Goal: Information Seeking & Learning: Check status

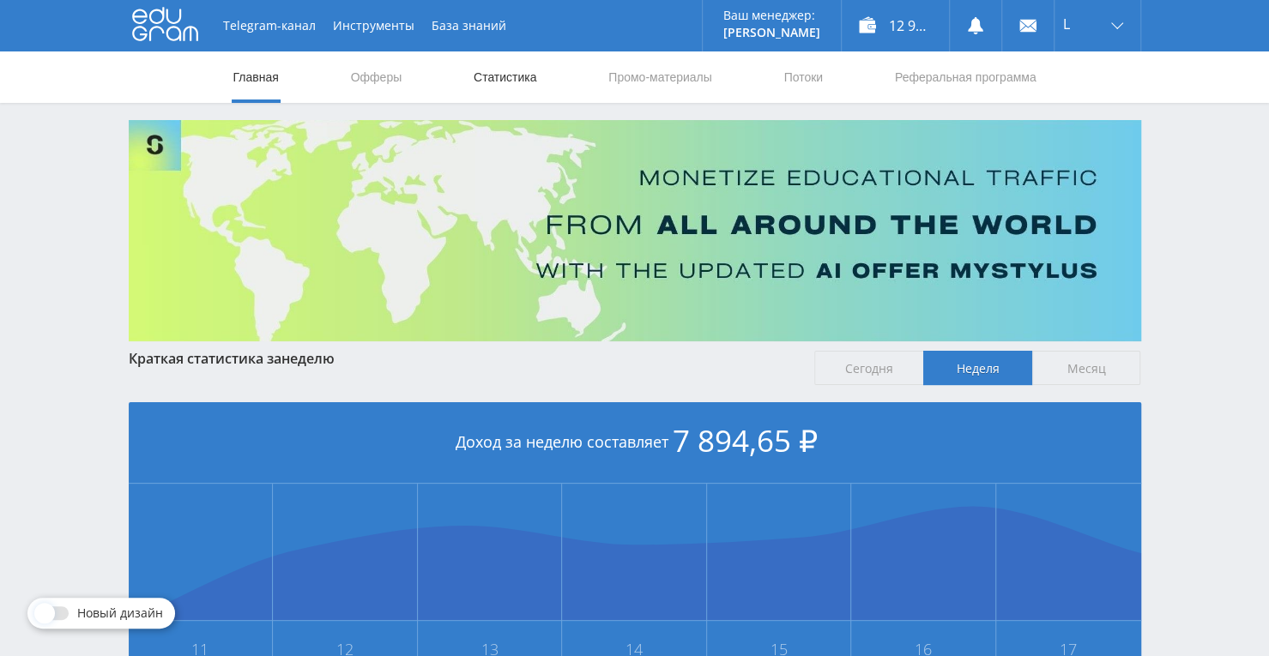
click at [520, 82] on link "Статистика" at bounding box center [505, 76] width 67 height 51
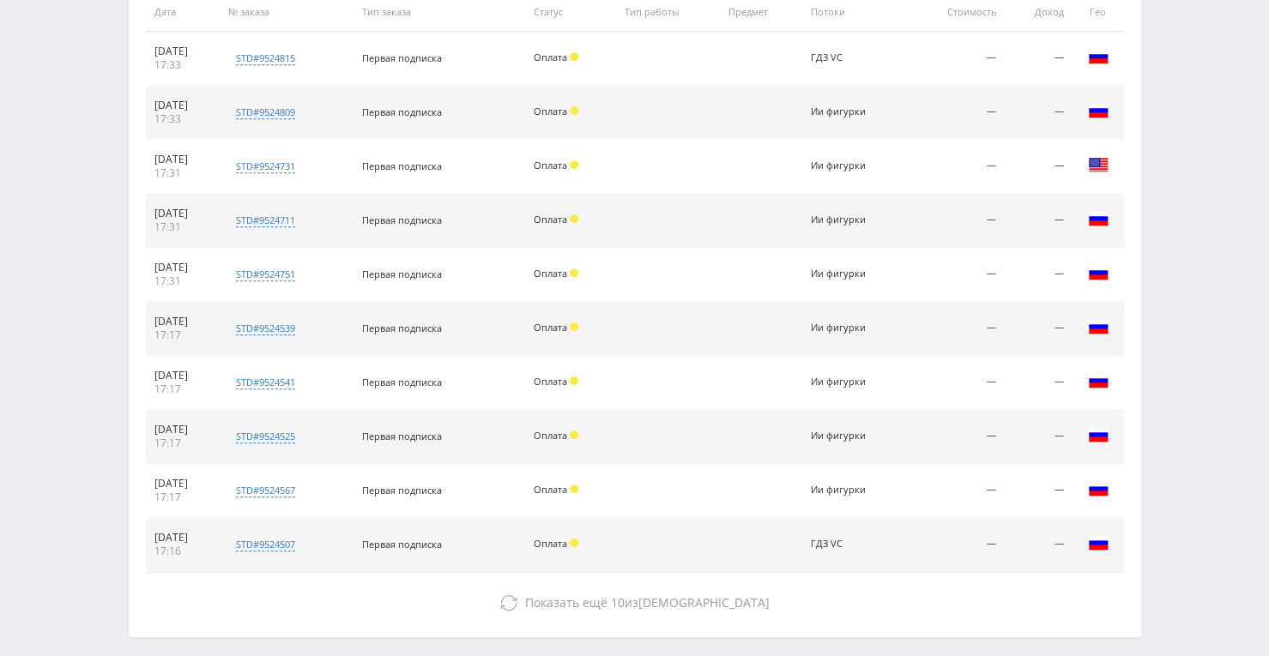
scroll to position [780, 0]
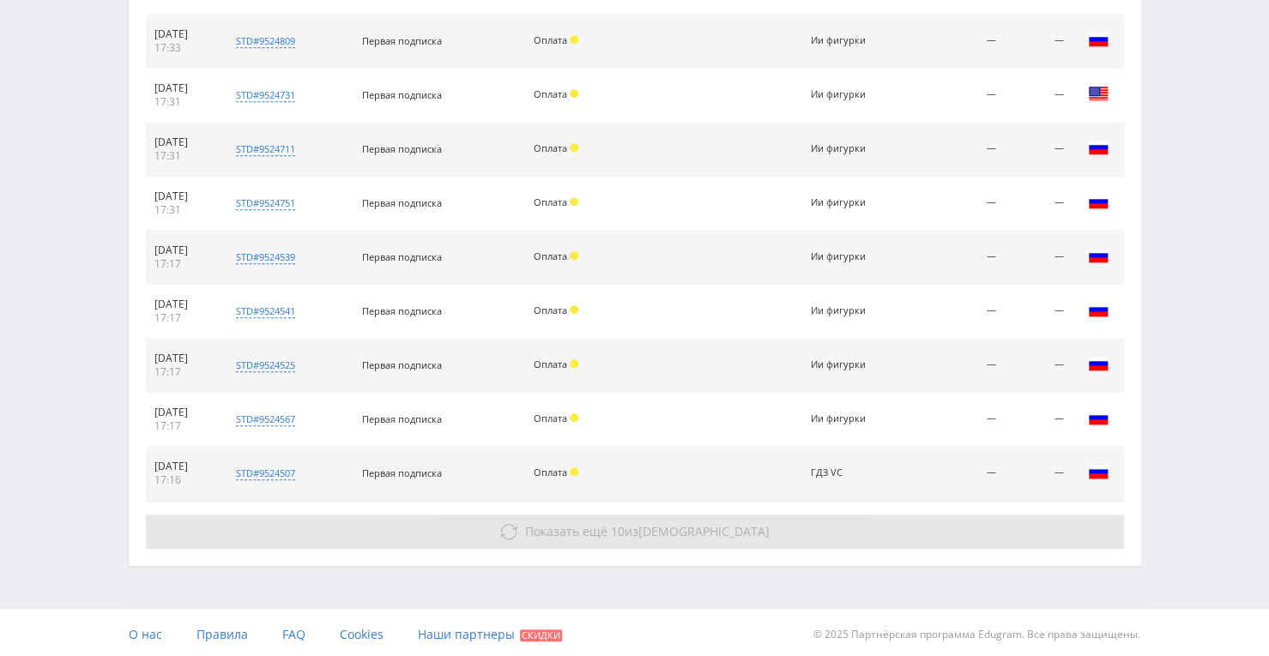
click at [607, 534] on span "Показать ещё" at bounding box center [566, 531] width 82 height 16
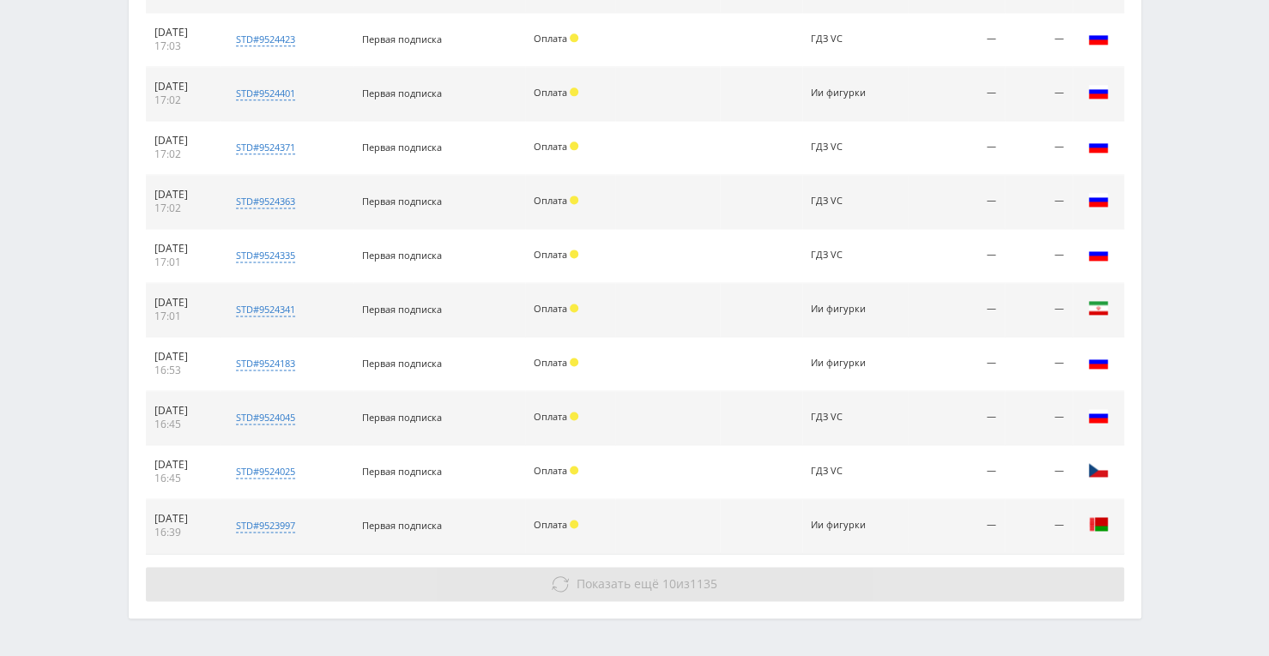
scroll to position [1318, 0]
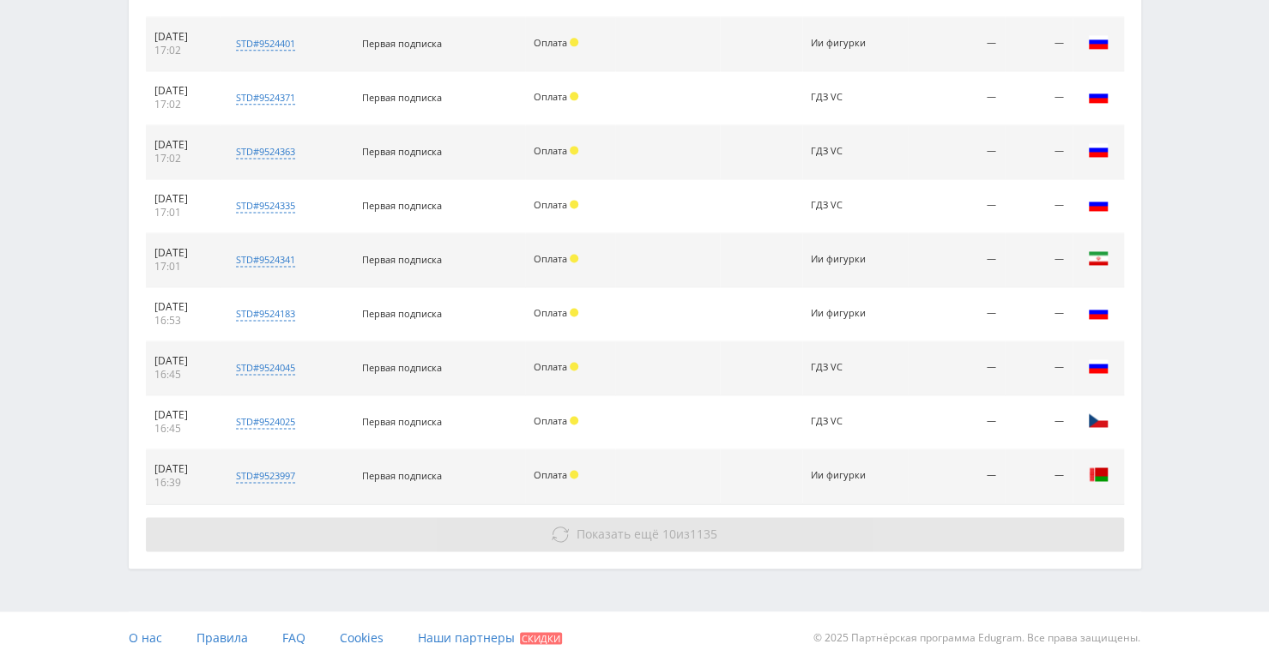
click at [628, 537] on button "Показать ещё 10 из 1135" at bounding box center [635, 534] width 978 height 34
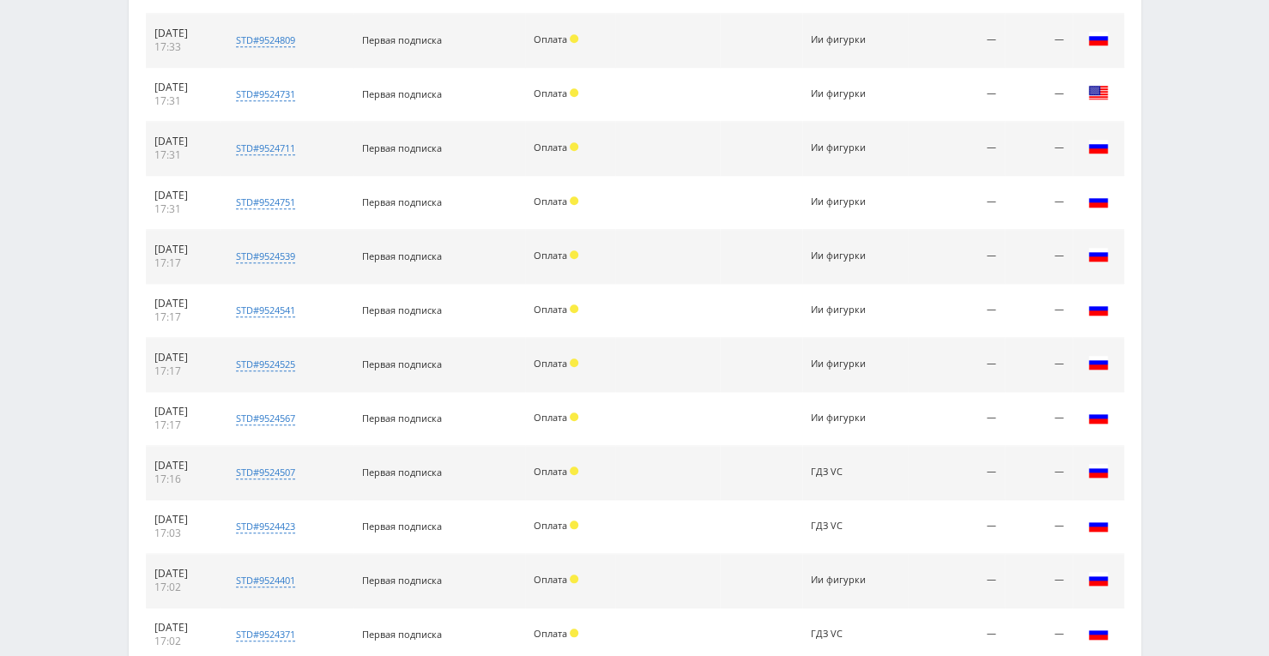
scroll to position [374, 0]
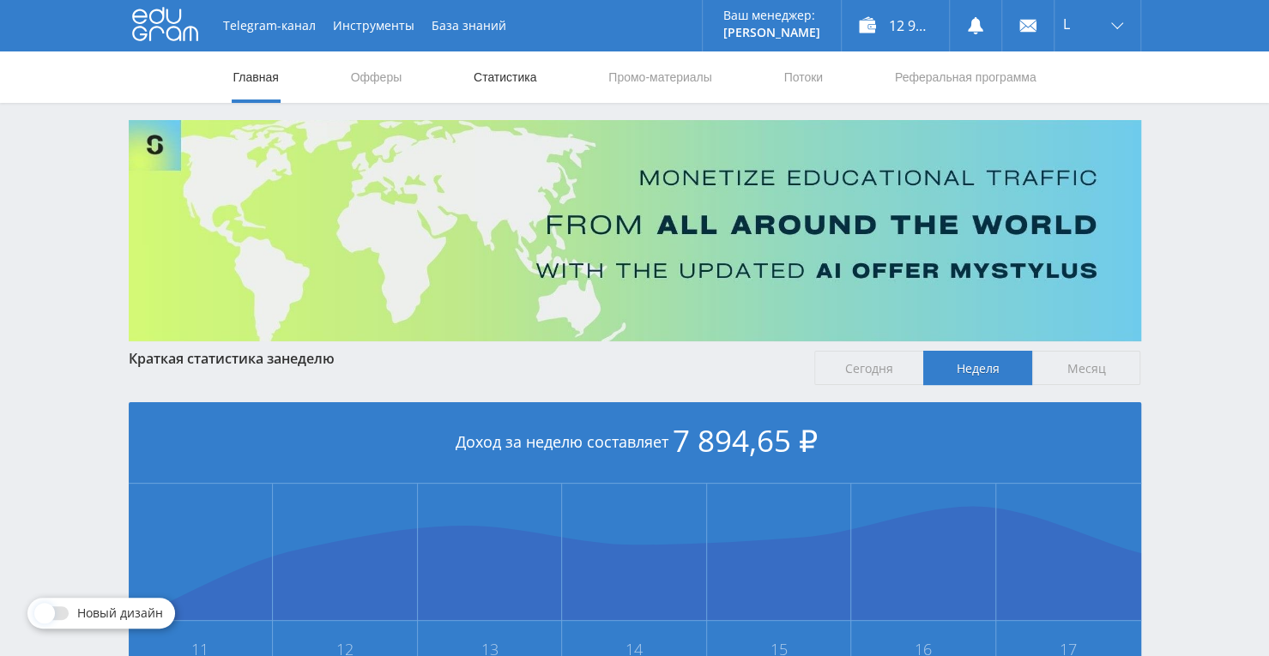
click at [507, 75] on link "Статистика" at bounding box center [505, 76] width 67 height 51
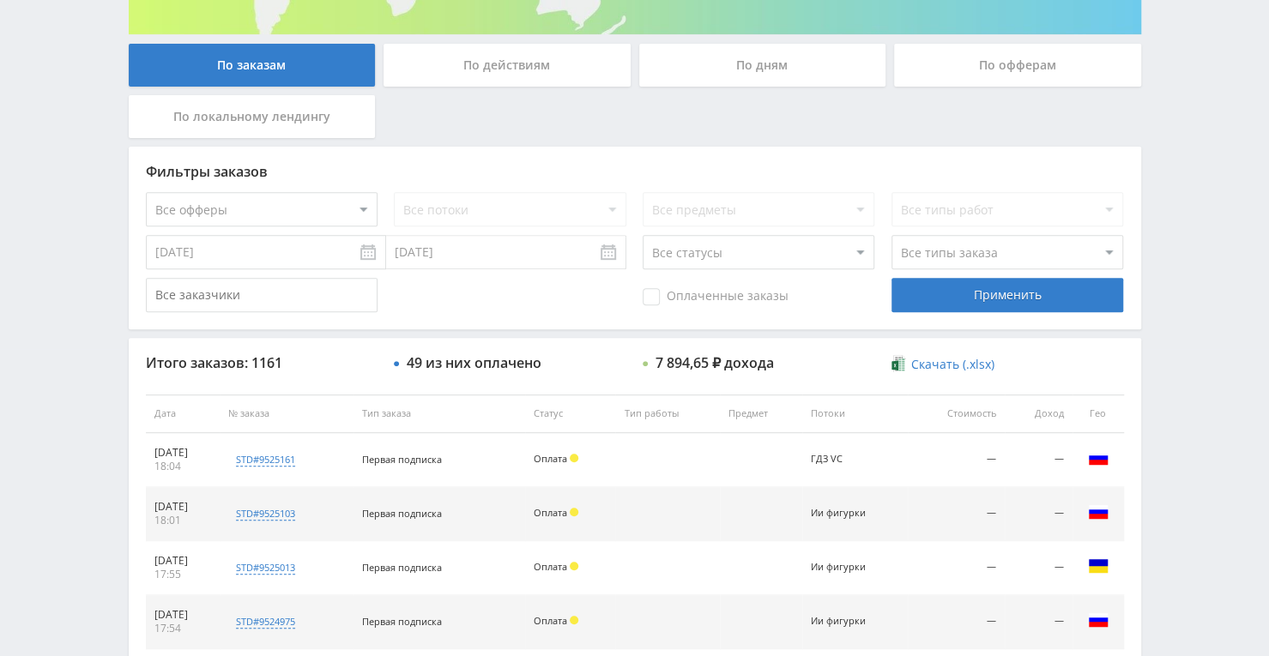
scroll to position [305, 0]
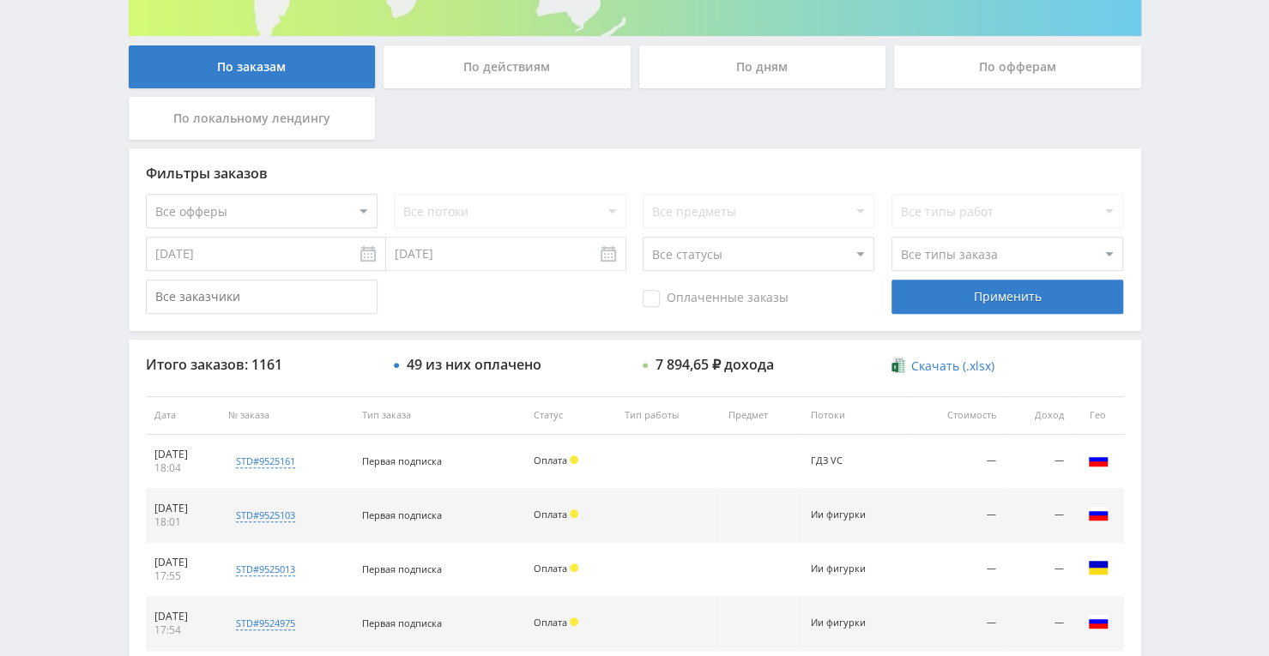
click at [797, 71] on div "По дням" at bounding box center [762, 66] width 247 height 43
click at [0, 0] on input "По дням" at bounding box center [0, 0] width 0 height 0
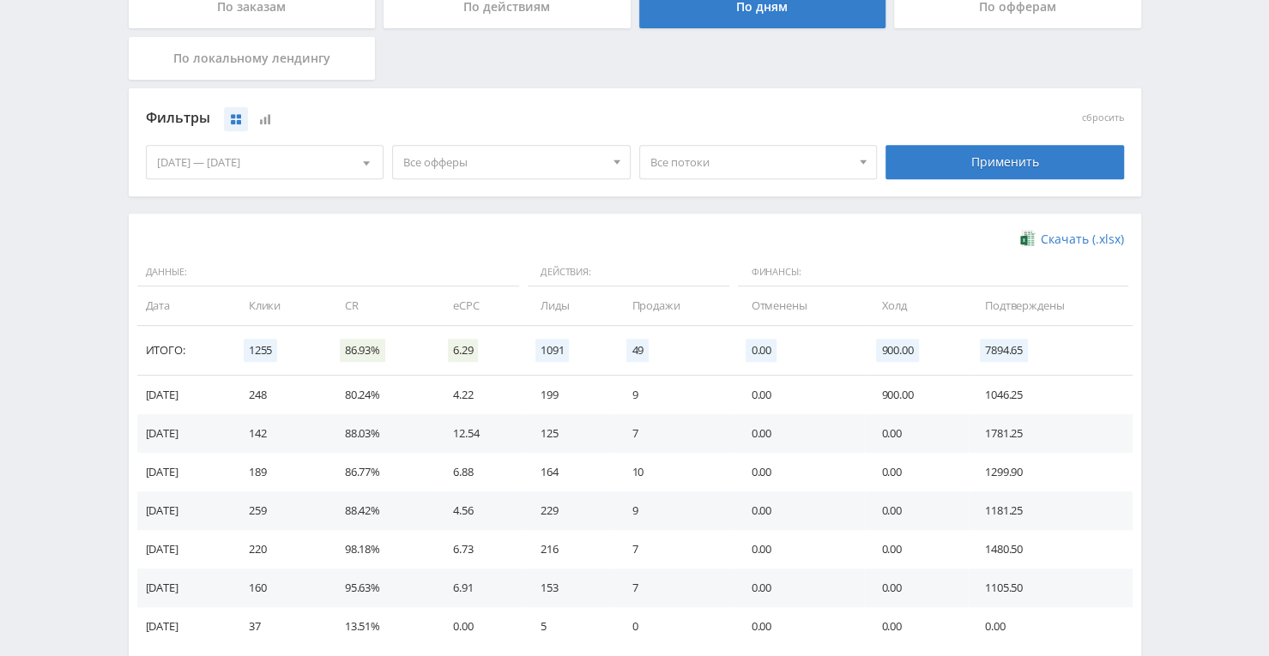
scroll to position [391, 0]
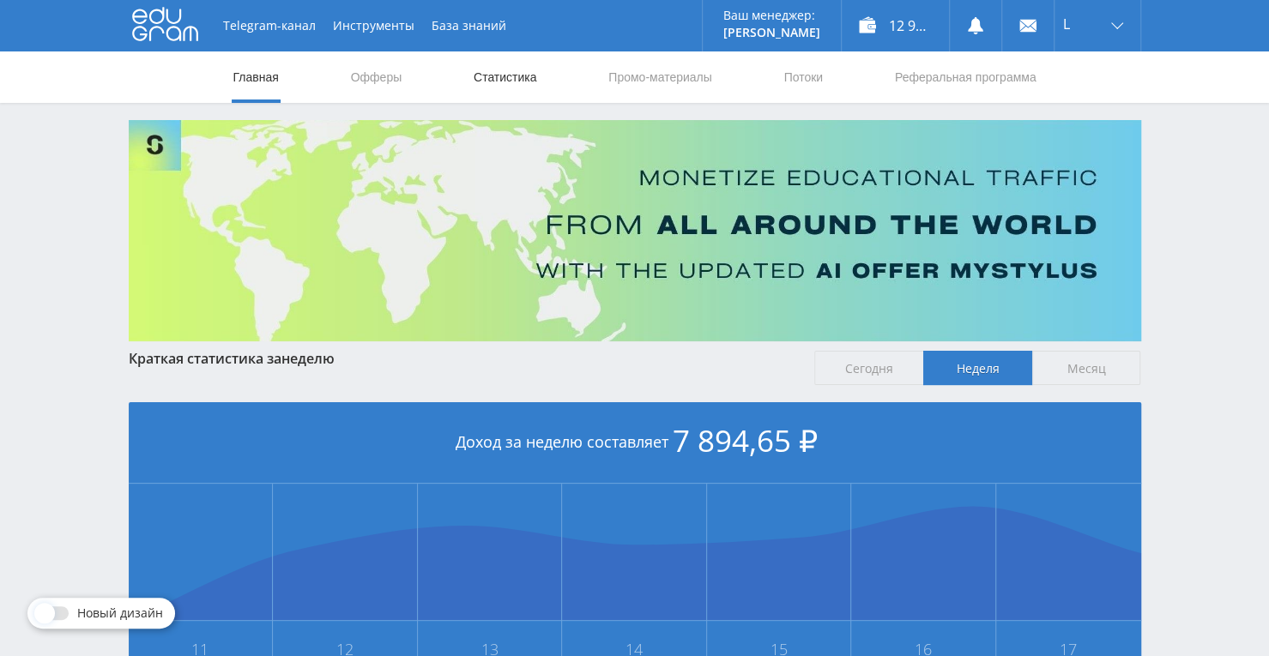
click at [474, 76] on link "Статистика" at bounding box center [505, 76] width 67 height 51
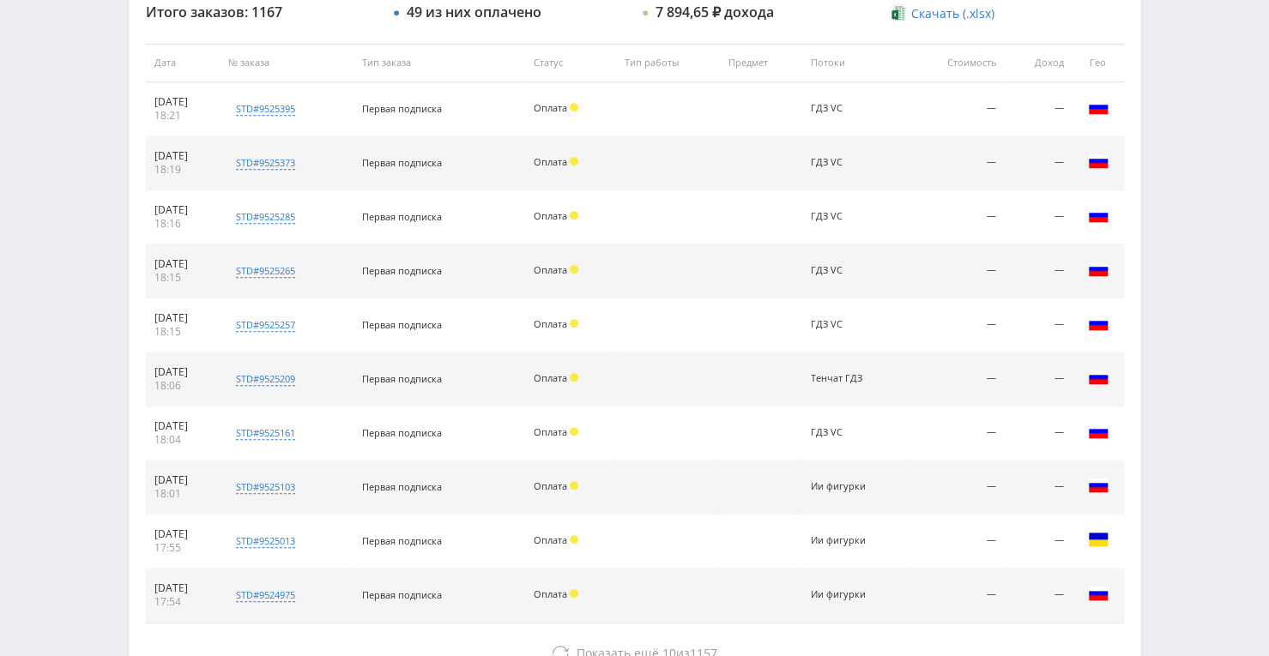
scroll to position [734, 0]
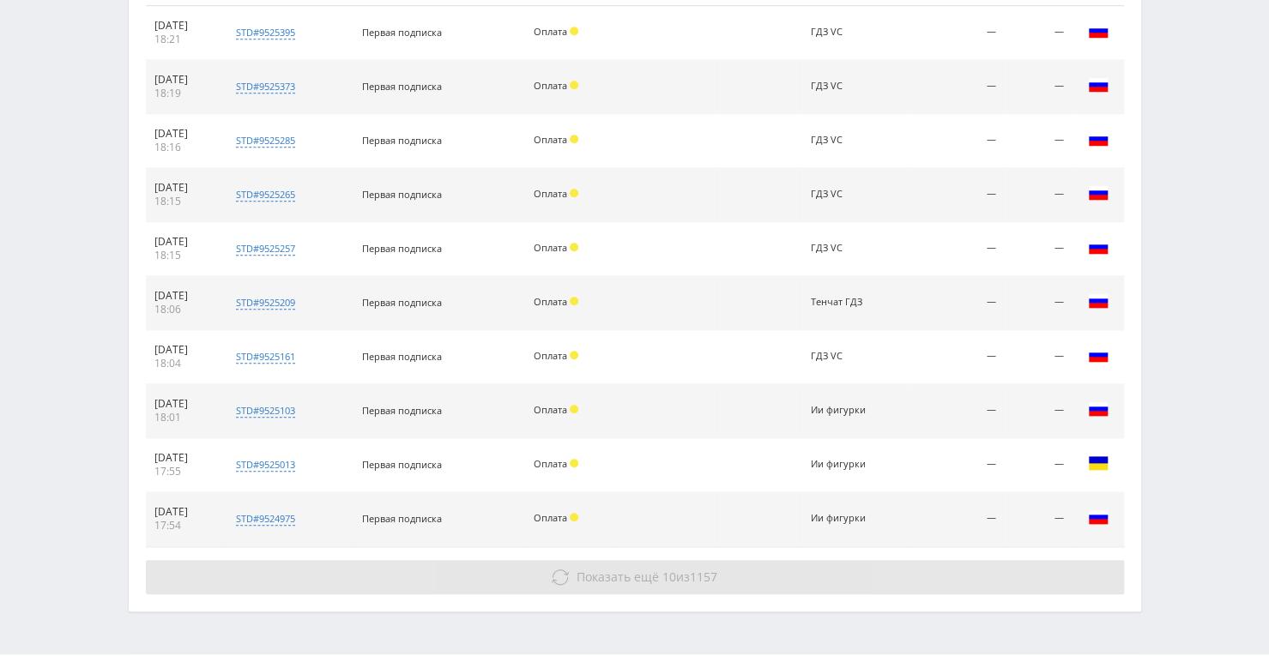
click at [587, 587] on button "Показать ещё 10 из 1157" at bounding box center [635, 577] width 978 height 34
click at [589, 570] on span "Показать ещё" at bounding box center [618, 577] width 82 height 16
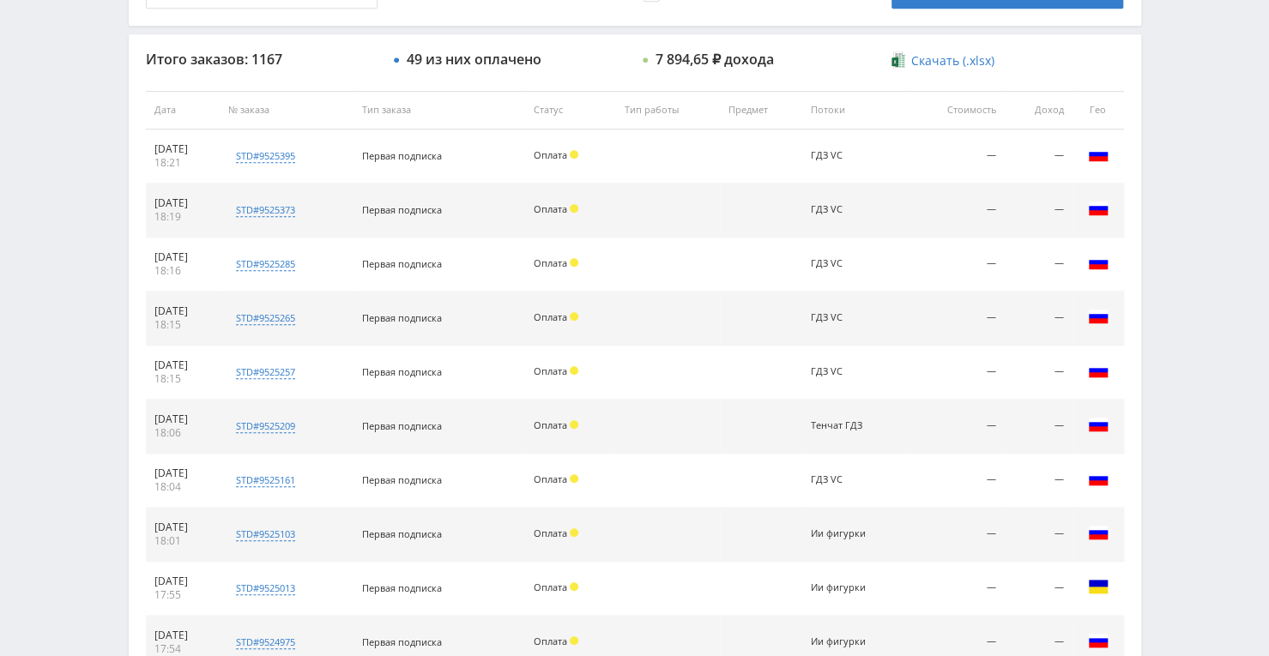
scroll to position [546, 0]
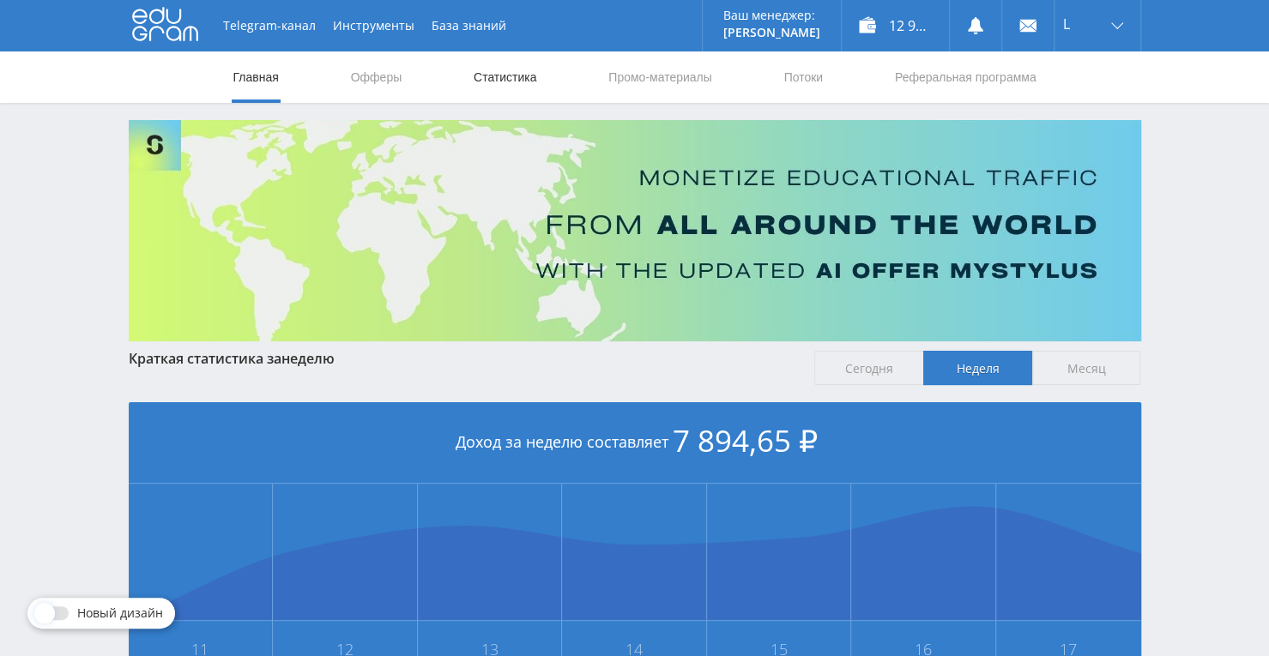
click at [509, 76] on link "Статистика" at bounding box center [505, 76] width 67 height 51
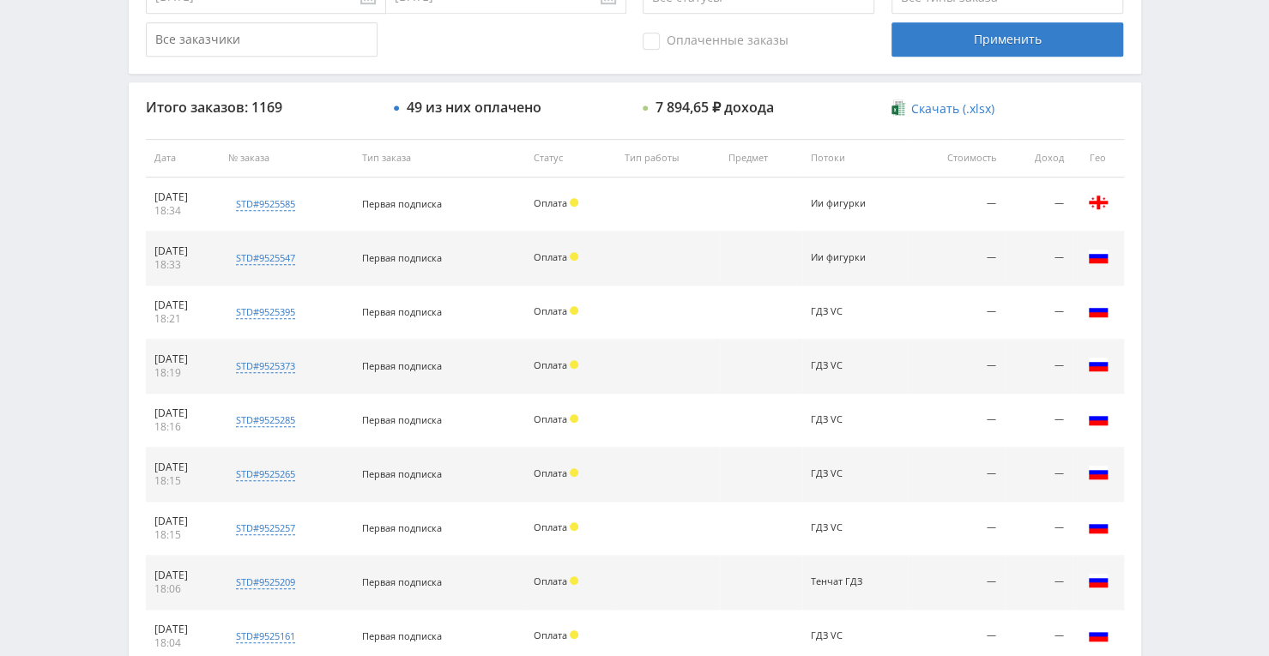
scroll to position [734, 0]
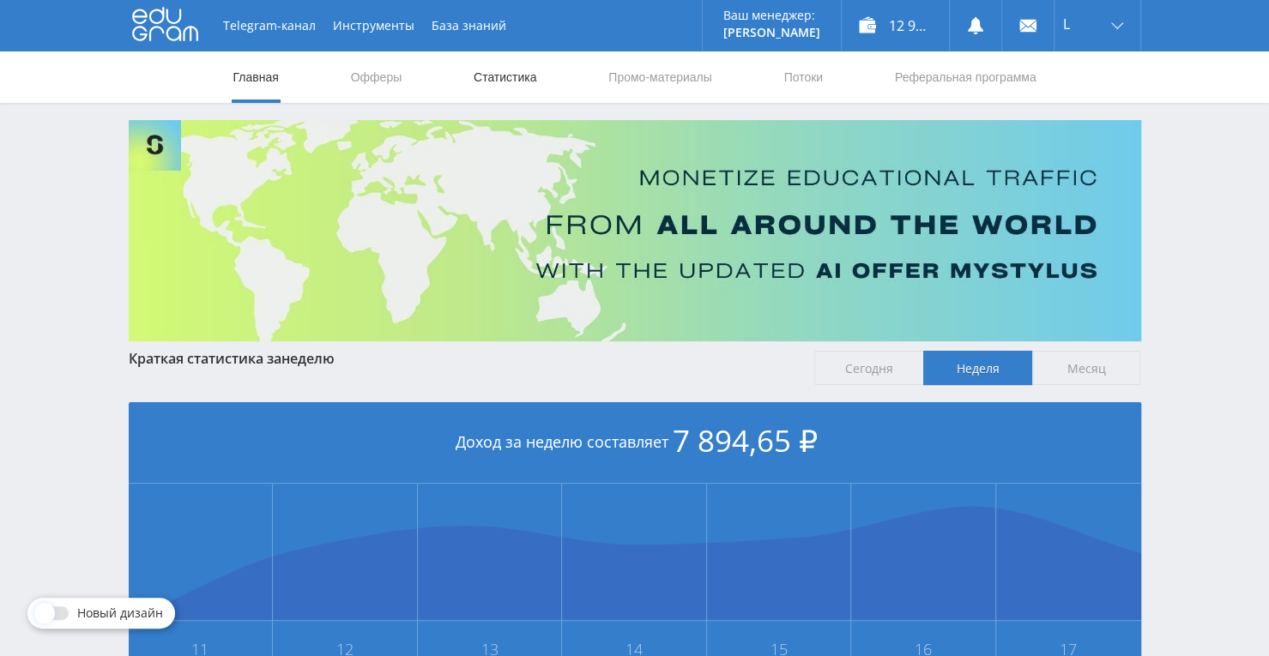
click at [506, 79] on link "Статистика" at bounding box center [505, 76] width 67 height 51
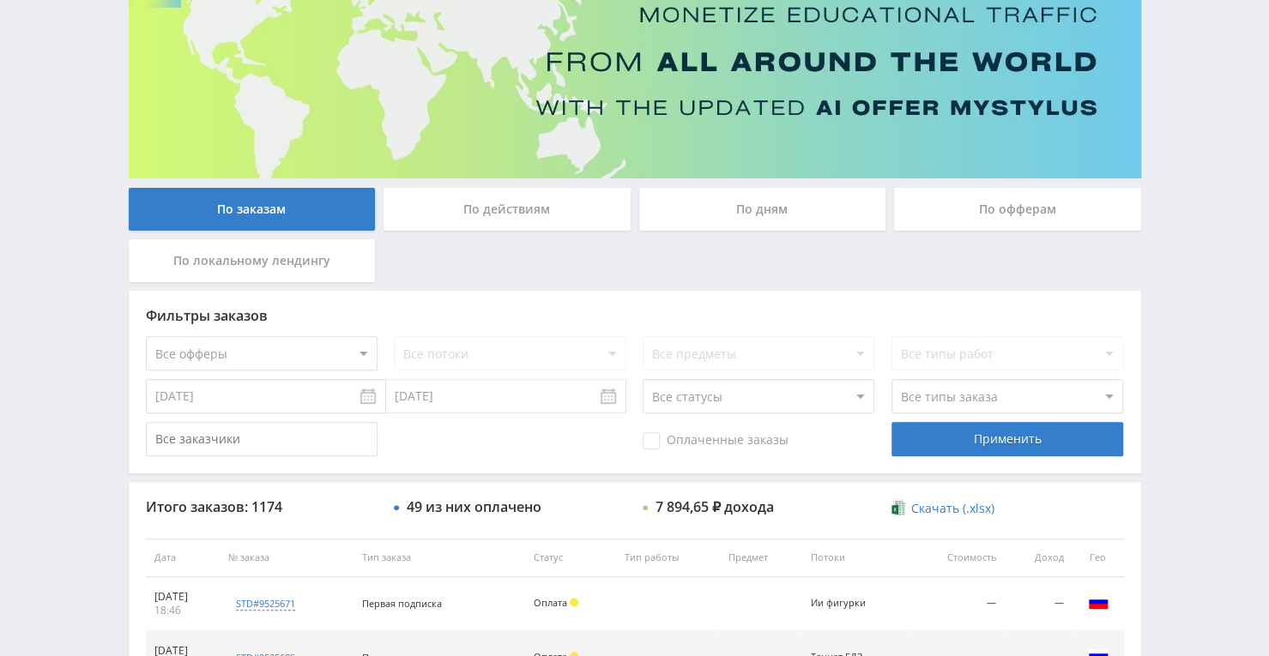
scroll to position [134, 0]
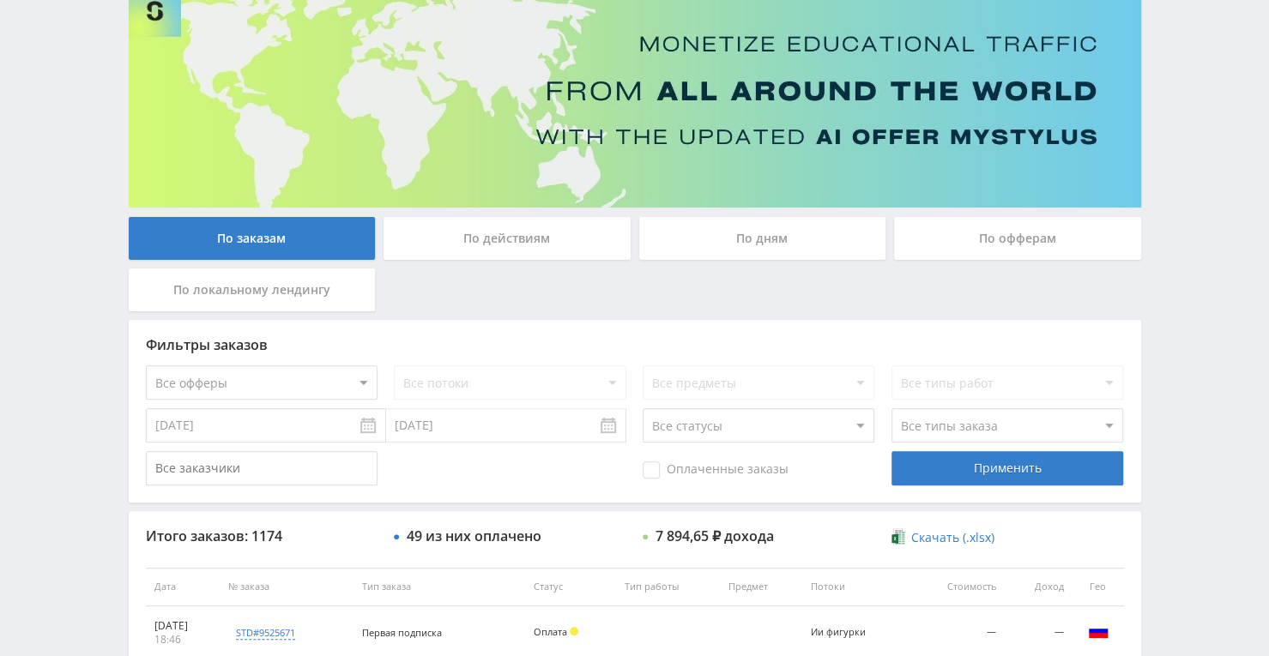
click at [751, 226] on div "По дням" at bounding box center [762, 238] width 247 height 43
click at [0, 0] on input "По дням" at bounding box center [0, 0] width 0 height 0
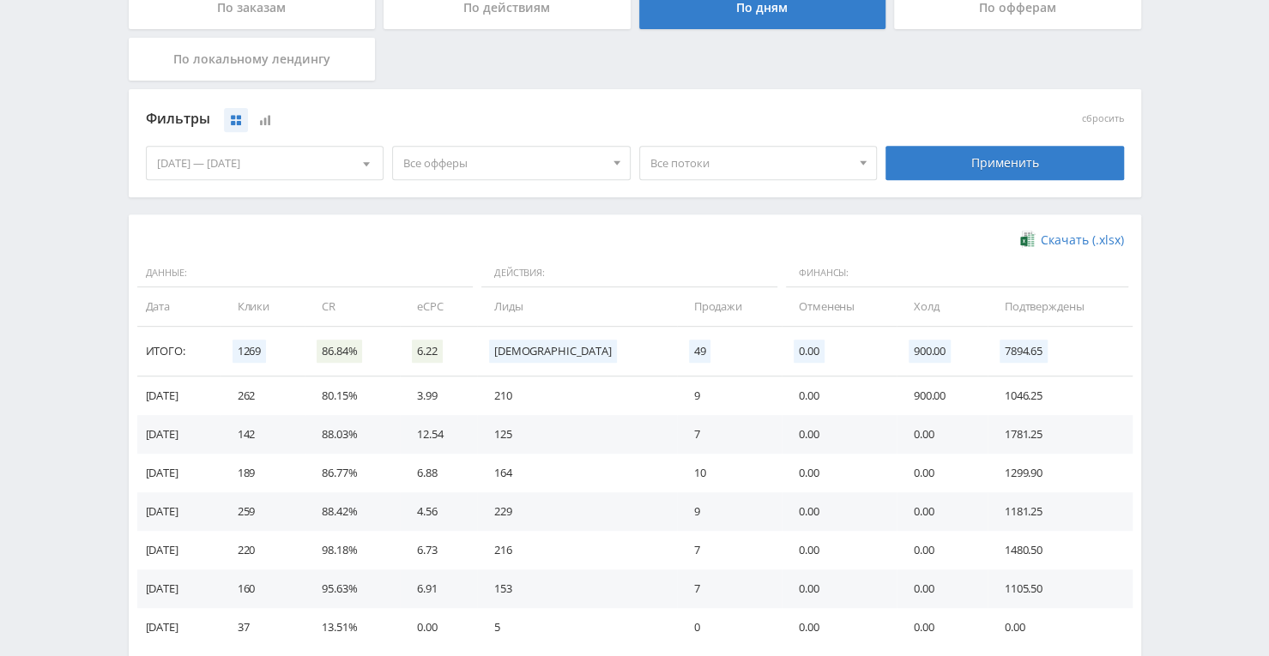
scroll to position [391, 0]
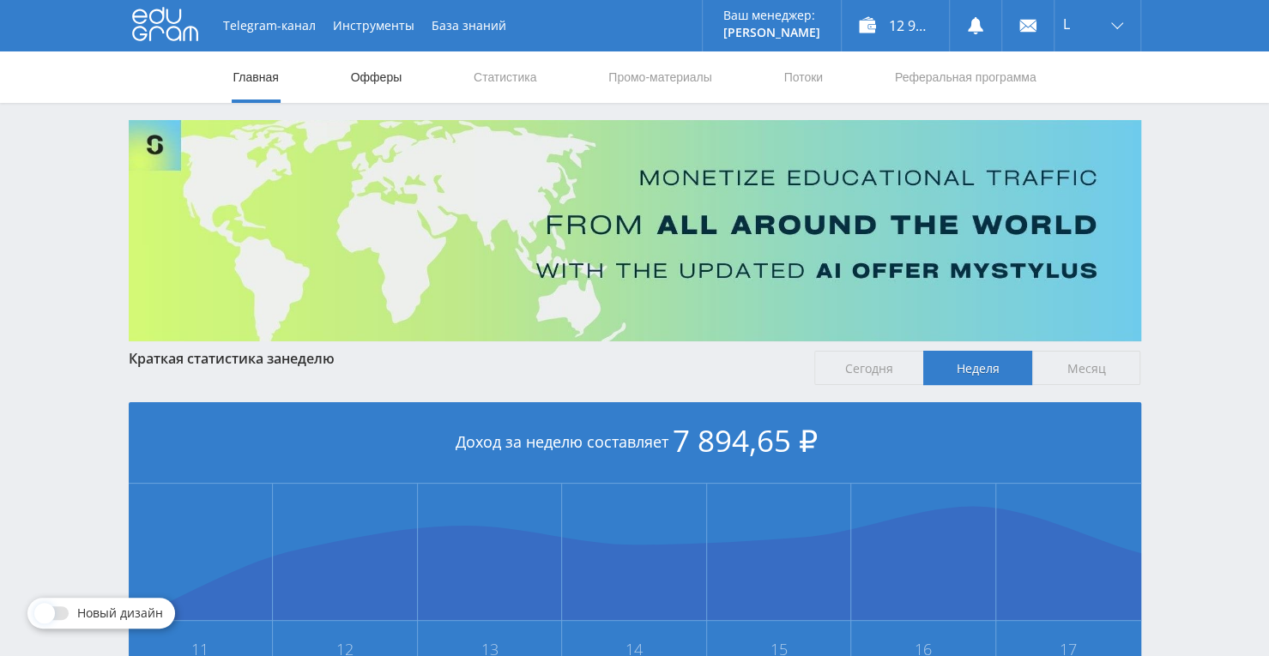
click at [383, 88] on link "Офферы" at bounding box center [376, 76] width 55 height 51
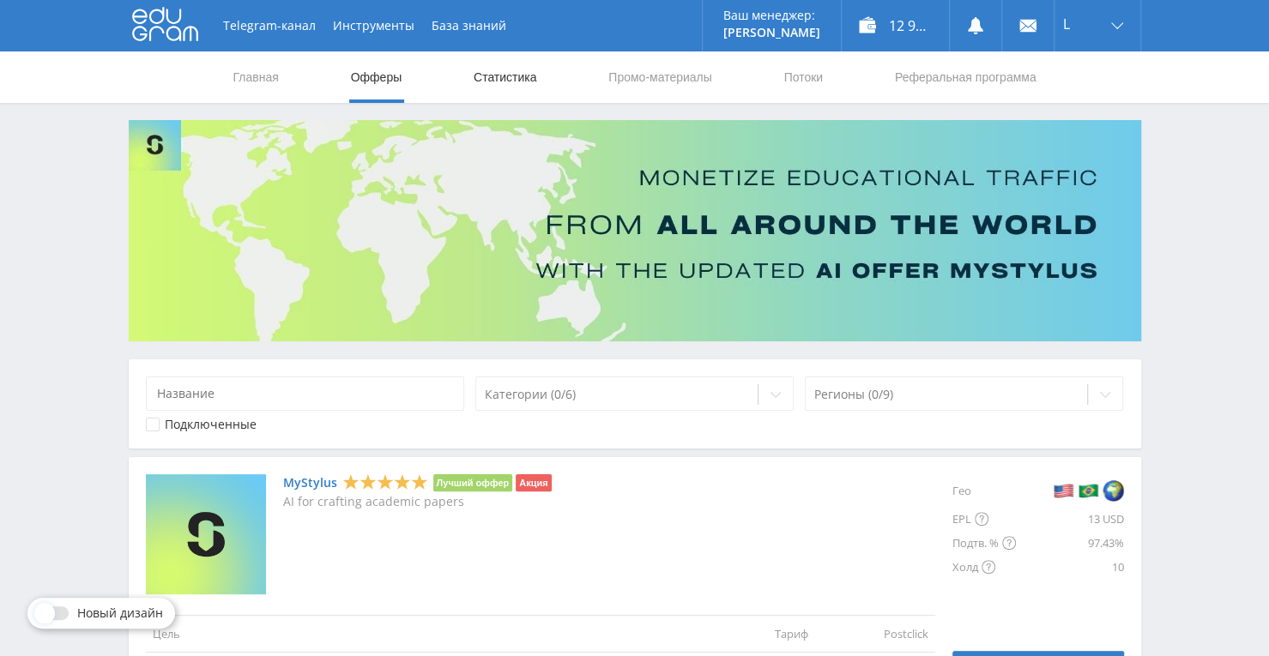
click at [475, 85] on link "Статистика" at bounding box center [505, 76] width 67 height 51
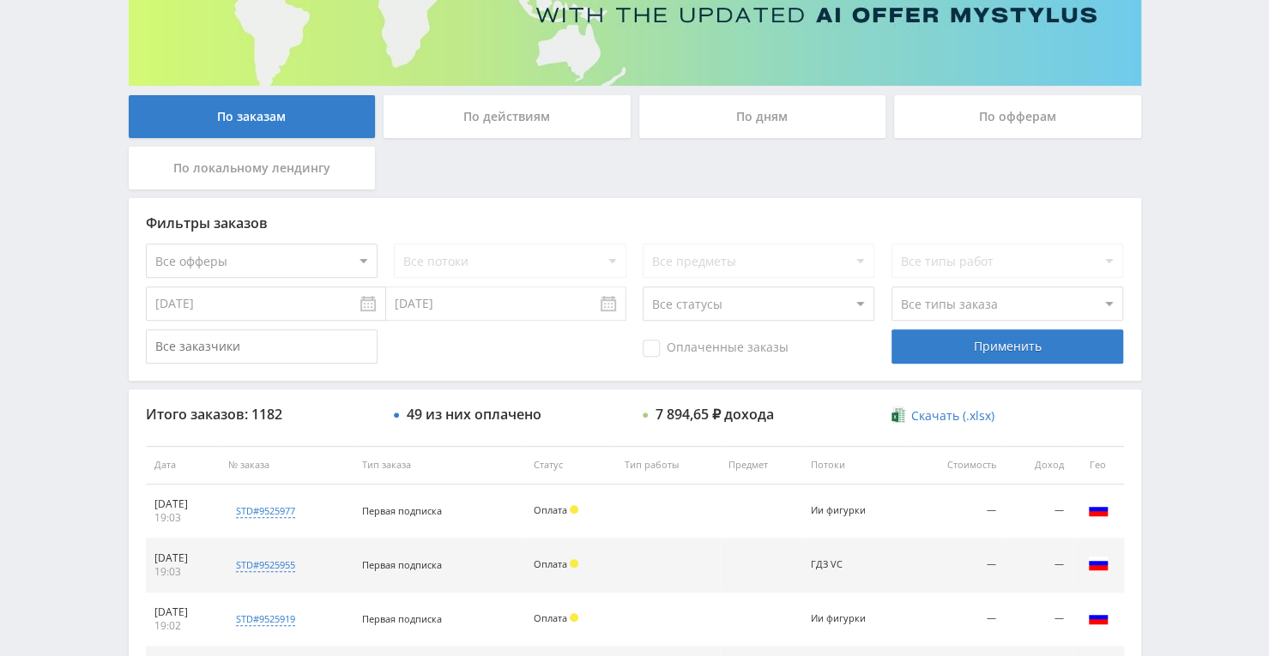
scroll to position [220, 0]
